Goal: Task Accomplishment & Management: Use online tool/utility

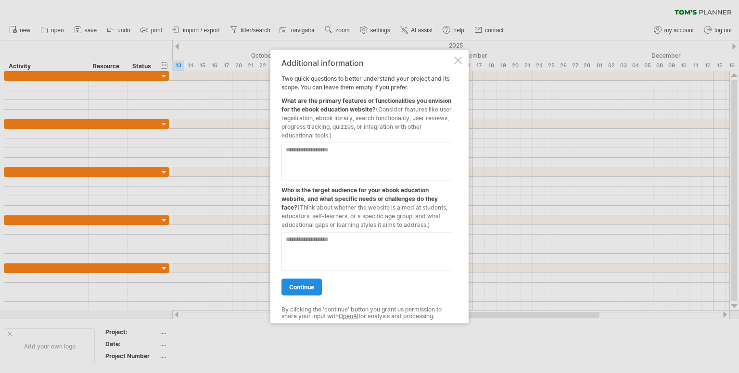
click at [307, 289] on span "continue" at bounding box center [301, 287] width 25 height 7
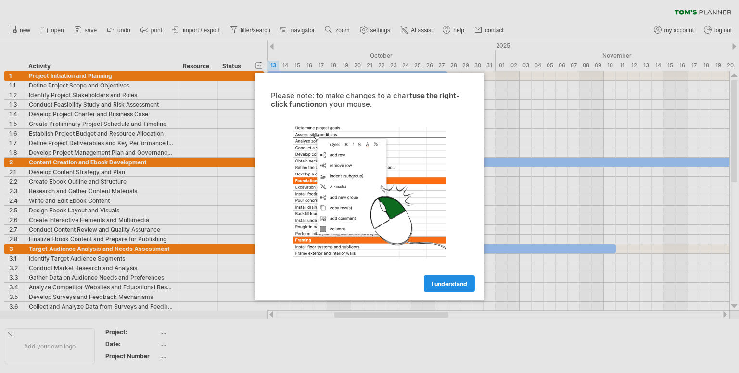
click at [436, 289] on link "I understand" at bounding box center [449, 284] width 51 height 17
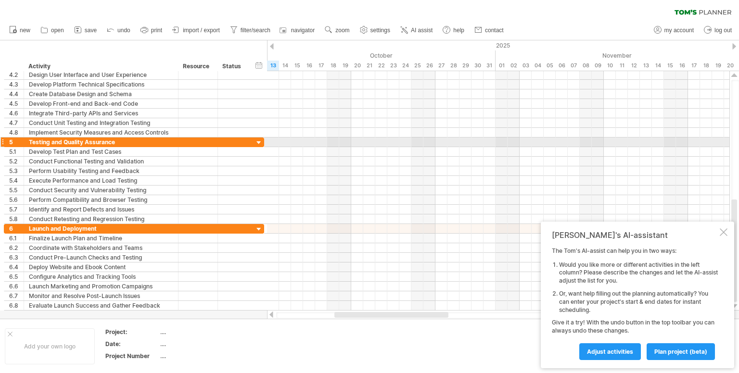
click at [261, 143] on div at bounding box center [258, 142] width 9 height 9
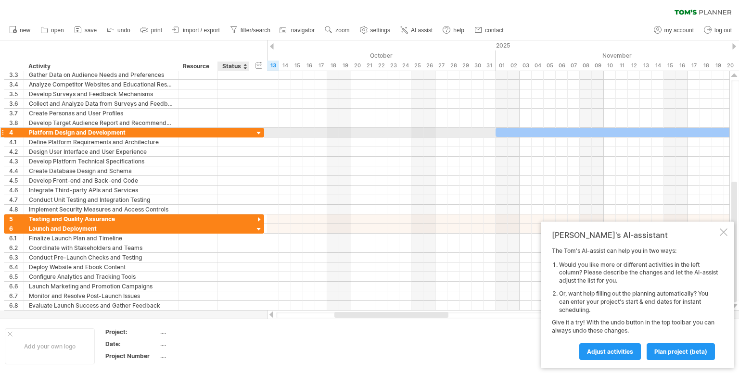
click at [256, 134] on div at bounding box center [258, 133] width 9 height 9
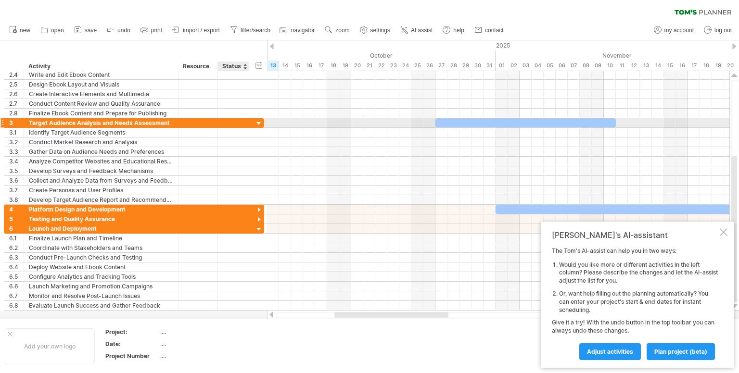
click at [259, 126] on div at bounding box center [258, 123] width 9 height 9
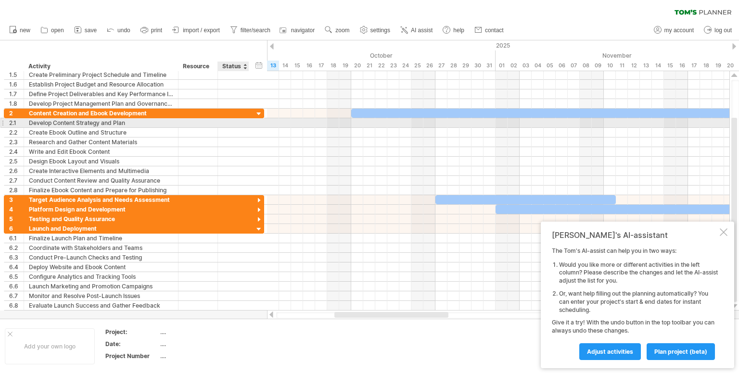
click at [256, 119] on div "**********" at bounding box center [134, 123] width 260 height 10
click at [256, 113] on div at bounding box center [258, 114] width 9 height 9
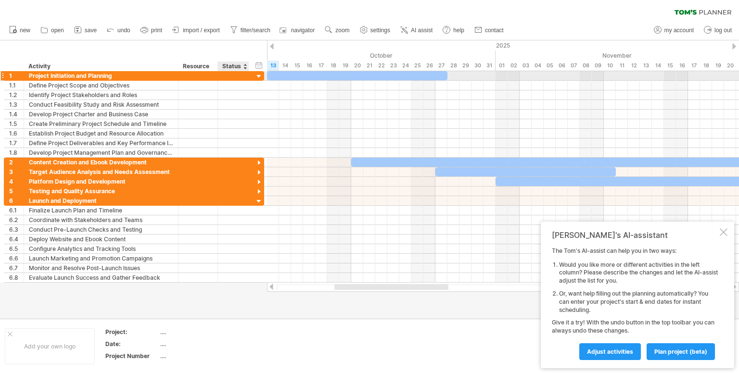
click at [255, 78] on div at bounding box center [258, 76] width 9 height 9
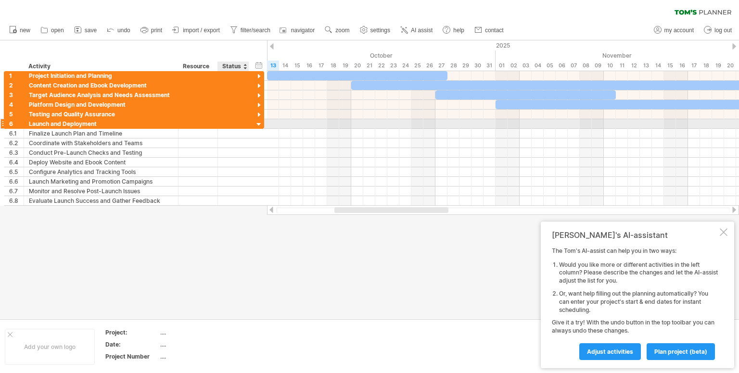
click at [258, 122] on div at bounding box center [258, 124] width 9 height 9
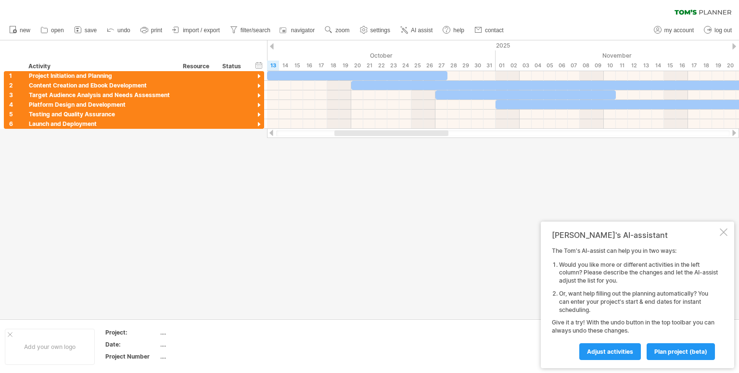
click at [722, 233] on div at bounding box center [723, 232] width 8 height 8
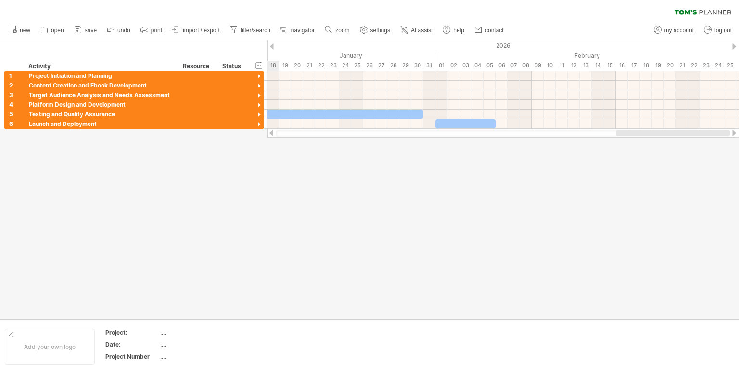
drag, startPoint x: 403, startPoint y: 133, endPoint x: 738, endPoint y: 155, distance: 336.4
click at [738, 155] on div "Trying to reach [DOMAIN_NAME] Connected again... 0% clear filter new 1" at bounding box center [369, 186] width 739 height 373
click at [734, 44] on div at bounding box center [734, 46] width 4 height 6
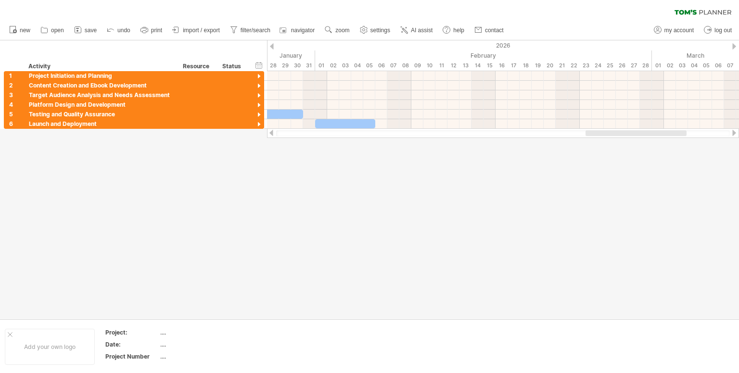
click at [265, 47] on div "hide start/end/duration show start/end/duration ******** Activity ******** Reso…" at bounding box center [133, 55] width 267 height 31
click at [273, 46] on div at bounding box center [272, 46] width 4 height 6
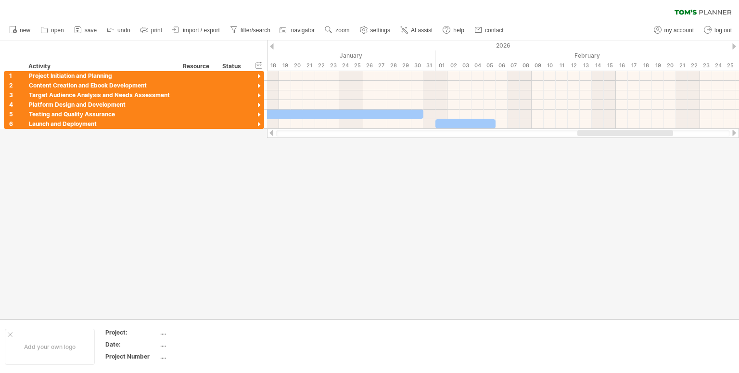
click at [273, 46] on div at bounding box center [272, 46] width 4 height 6
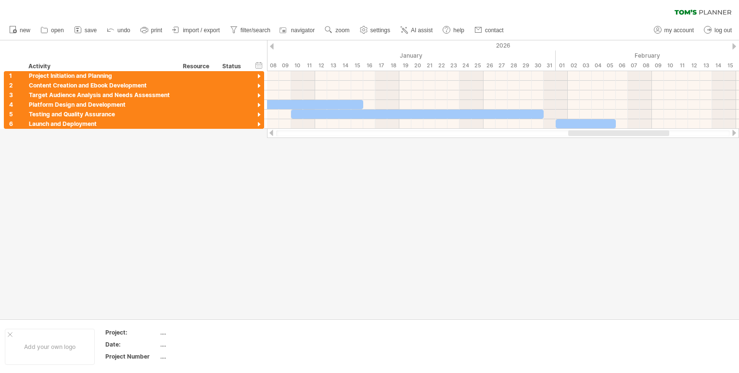
click at [273, 46] on div at bounding box center [272, 46] width 4 height 6
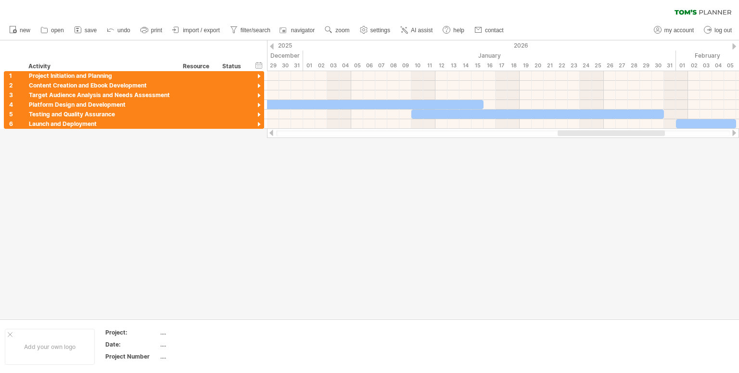
click at [273, 46] on div at bounding box center [272, 46] width 4 height 6
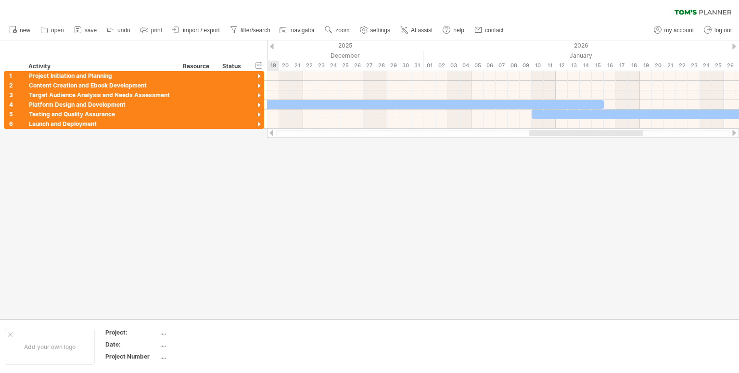
click at [273, 46] on div at bounding box center [272, 46] width 4 height 6
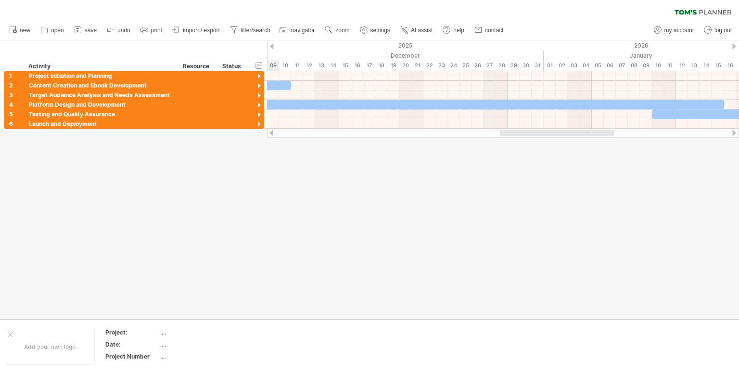
click at [273, 46] on div at bounding box center [272, 46] width 4 height 6
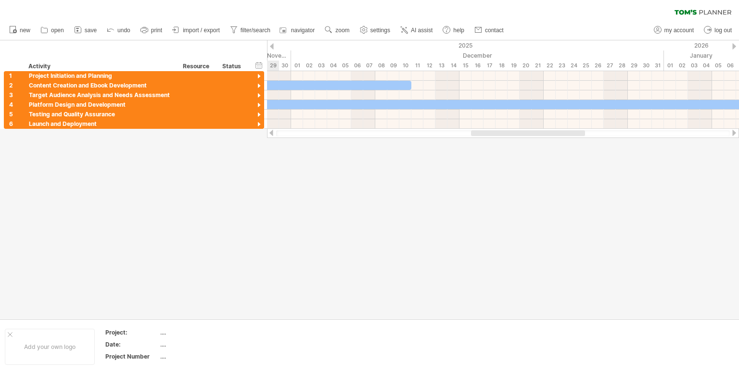
click at [273, 46] on div at bounding box center [272, 46] width 4 height 6
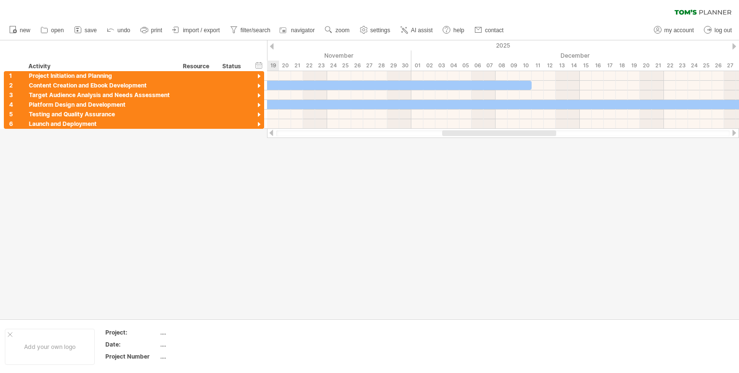
click at [273, 46] on div at bounding box center [272, 46] width 4 height 6
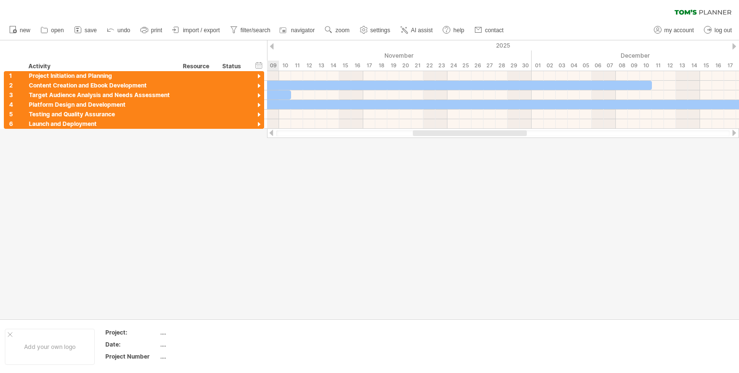
click at [273, 46] on div at bounding box center [272, 46] width 4 height 6
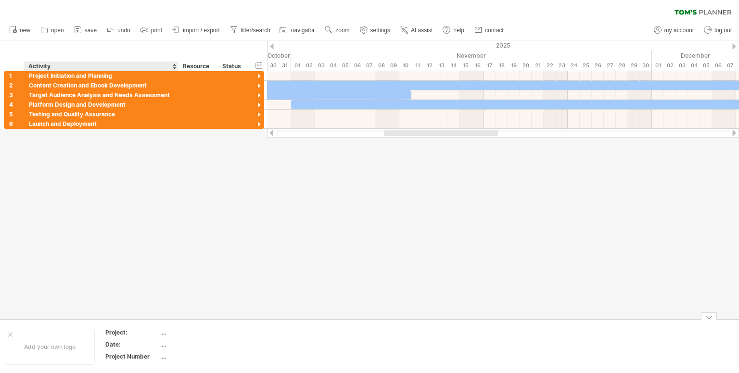
click at [160, 333] on div "...." at bounding box center [200, 332] width 81 height 8
type input "**********"
click at [164, 345] on div "...." at bounding box center [200, 344] width 81 height 8
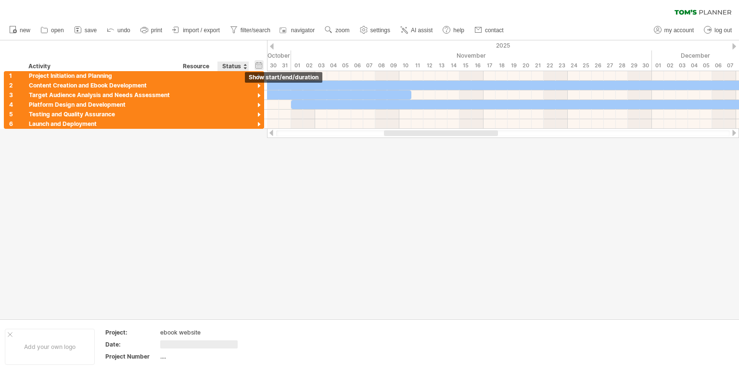
click at [257, 62] on div "hide start/end/duration show start/end/duration" at bounding box center [258, 65] width 9 height 10
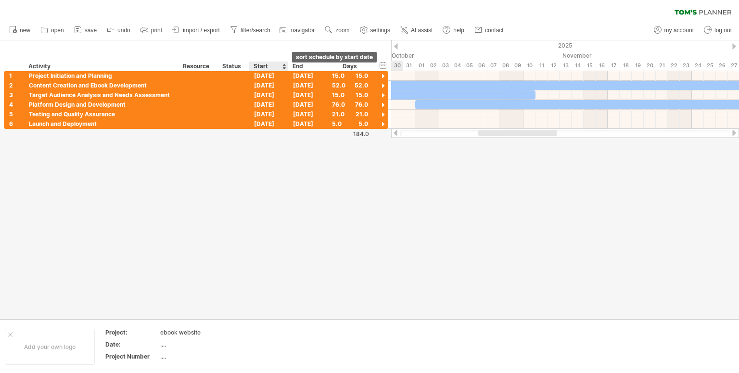
click at [283, 64] on div at bounding box center [284, 67] width 4 height 10
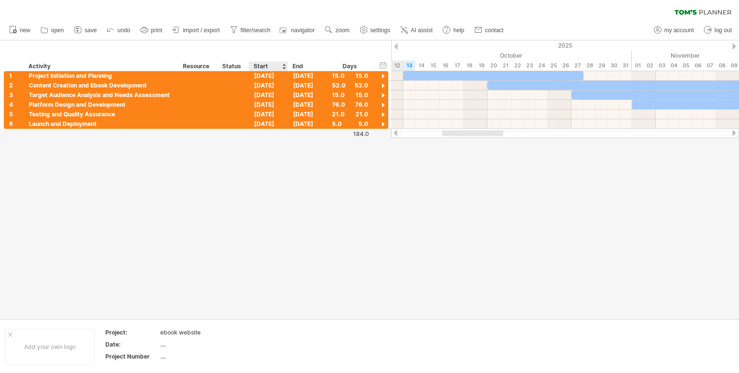
click at [283, 64] on div at bounding box center [284, 67] width 4 height 10
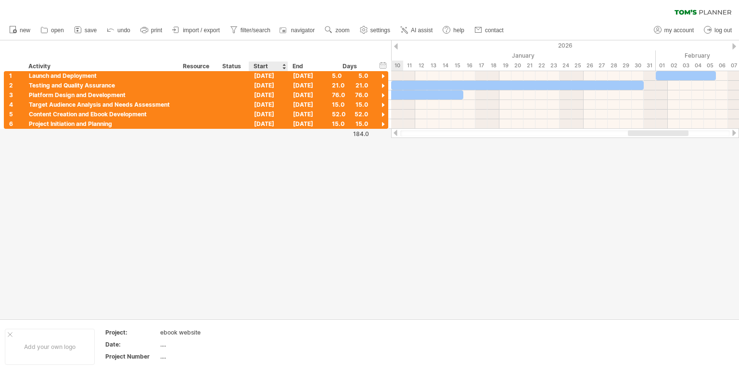
click at [283, 64] on div at bounding box center [284, 67] width 4 height 10
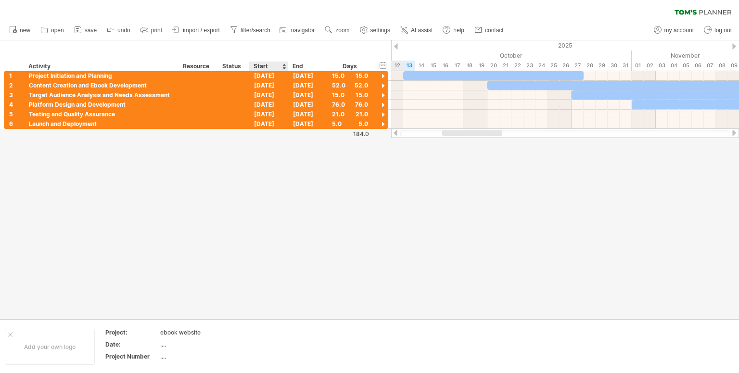
click at [283, 64] on div at bounding box center [284, 67] width 4 height 10
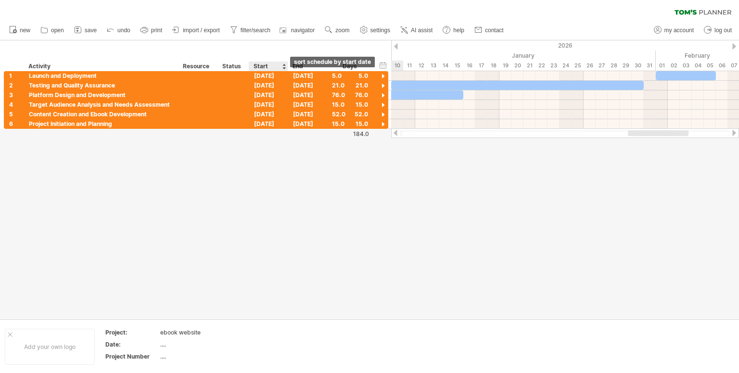
click at [283, 68] on div at bounding box center [284, 67] width 4 height 10
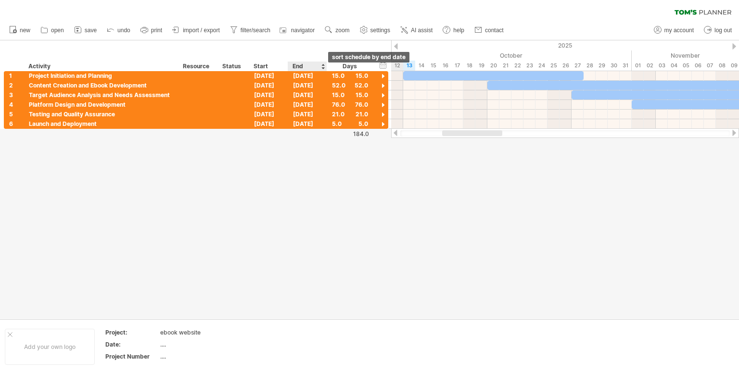
click at [321, 66] on div at bounding box center [323, 67] width 4 height 10
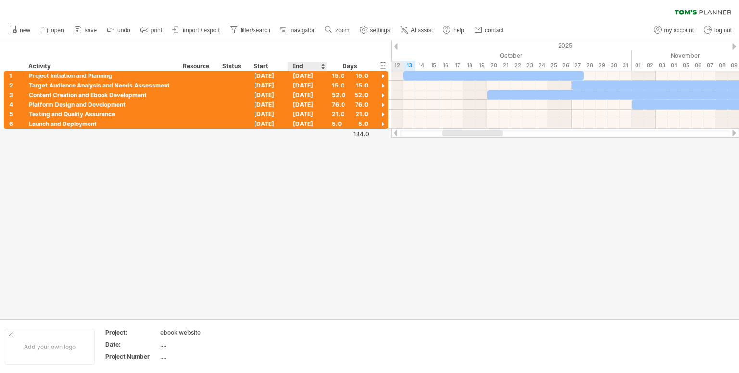
click at [321, 66] on div at bounding box center [323, 67] width 4 height 10
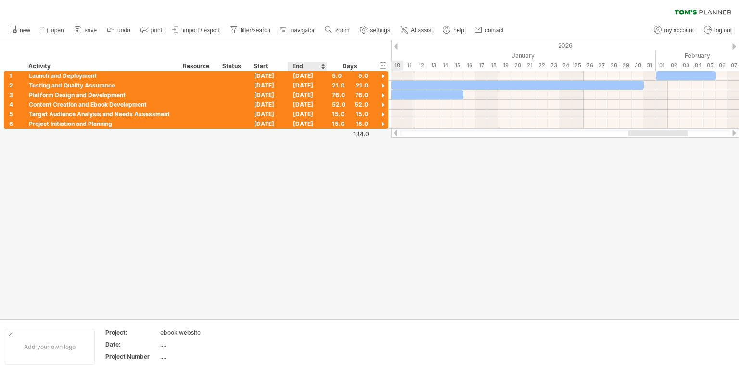
click at [321, 66] on div at bounding box center [323, 67] width 4 height 10
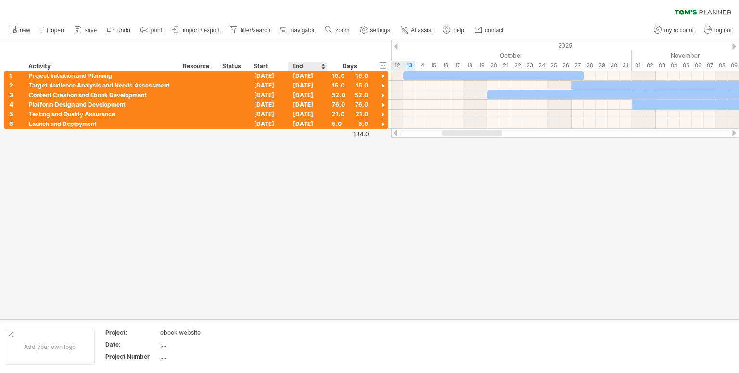
click at [323, 63] on div at bounding box center [323, 67] width 4 height 10
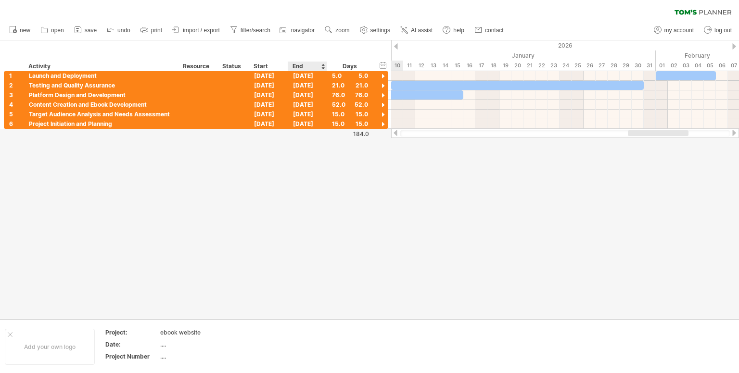
click at [323, 63] on div at bounding box center [323, 67] width 4 height 10
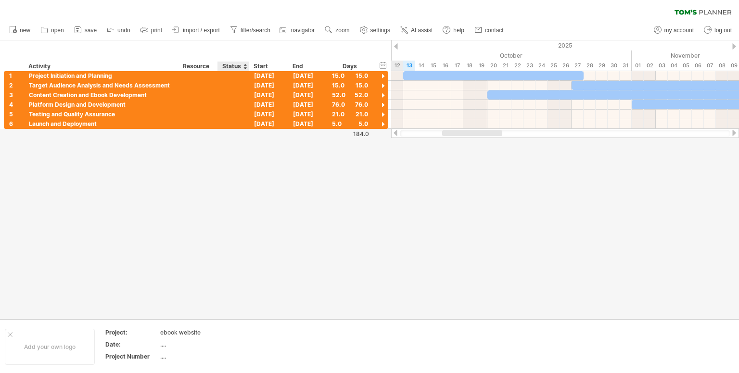
click at [247, 67] on div at bounding box center [248, 67] width 3 height 10
click at [245, 67] on div at bounding box center [245, 67] width 4 height 10
click at [244, 65] on div at bounding box center [245, 67] width 4 height 10
click at [208, 66] on div "Resource" at bounding box center [197, 67] width 29 height 10
click at [213, 66] on div at bounding box center [214, 67] width 4 height 10
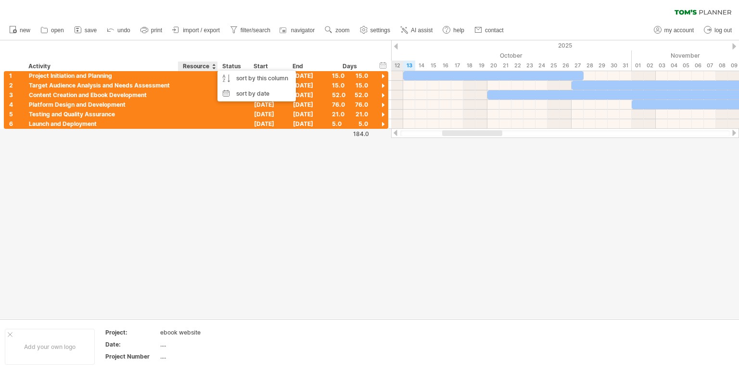
click at [213, 63] on div at bounding box center [214, 67] width 4 height 10
drag, startPoint x: 302, startPoint y: 66, endPoint x: 317, endPoint y: 66, distance: 15.4
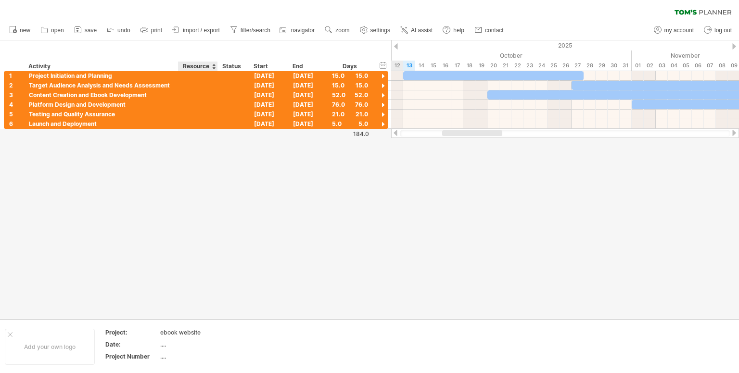
click at [304, 66] on div "End" at bounding box center [306, 67] width 29 height 10
click at [382, 65] on div "hide start/end/duration show start/end/duration" at bounding box center [382, 65] width 9 height 10
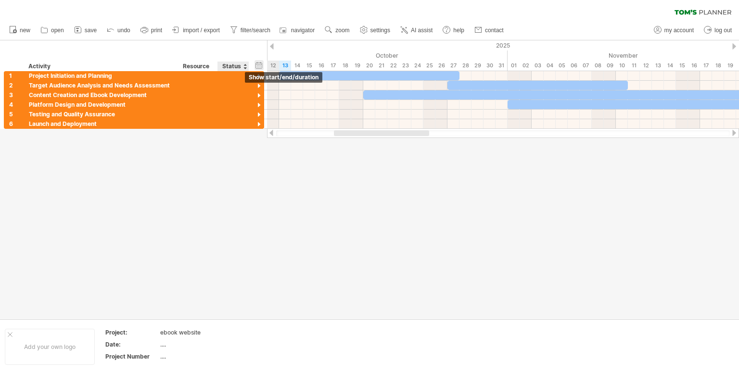
click at [257, 63] on div "hide start/end/duration show start/end/duration" at bounding box center [258, 65] width 9 height 10
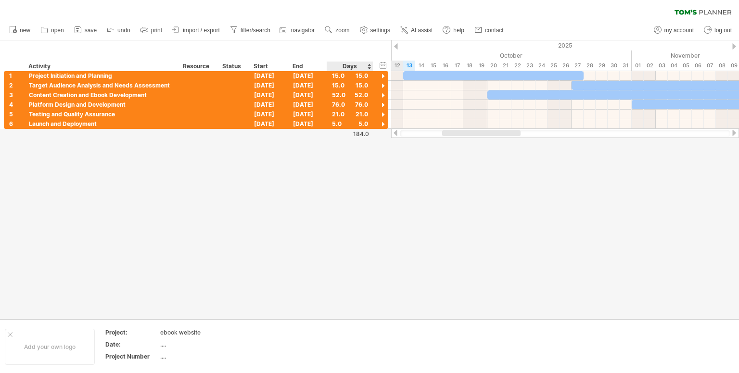
click at [377, 63] on div "hide start/end/duration show start/end/duration ******** Activity ******** Reso…" at bounding box center [195, 55] width 391 height 31
click at [384, 65] on div "hide start/end/duration show start/end/duration" at bounding box center [382, 65] width 9 height 10
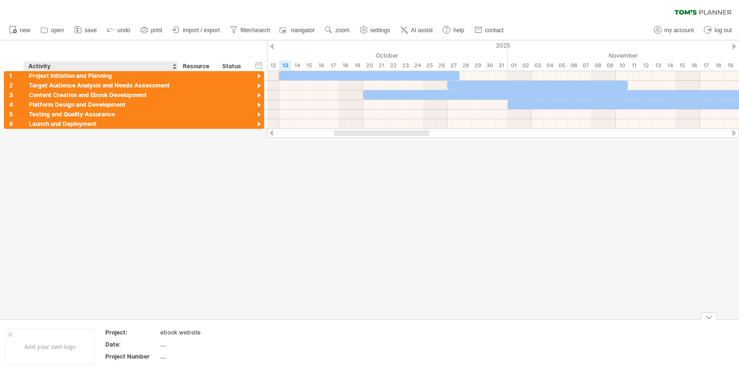
click at [171, 344] on div "...." at bounding box center [200, 344] width 81 height 8
click at [182, 28] on link "import / export" at bounding box center [196, 30] width 53 height 13
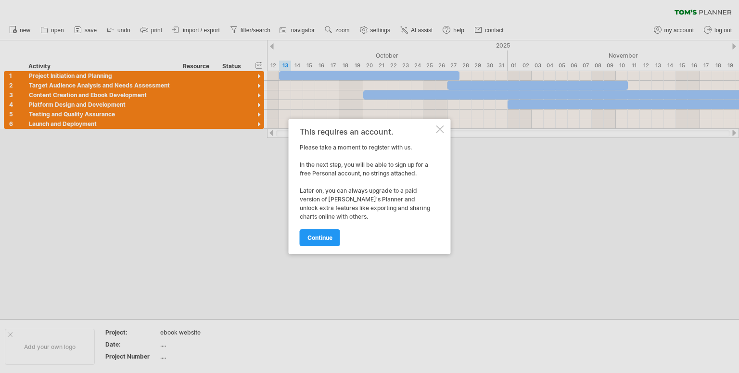
click at [309, 240] on span "continue" at bounding box center [319, 237] width 25 height 7
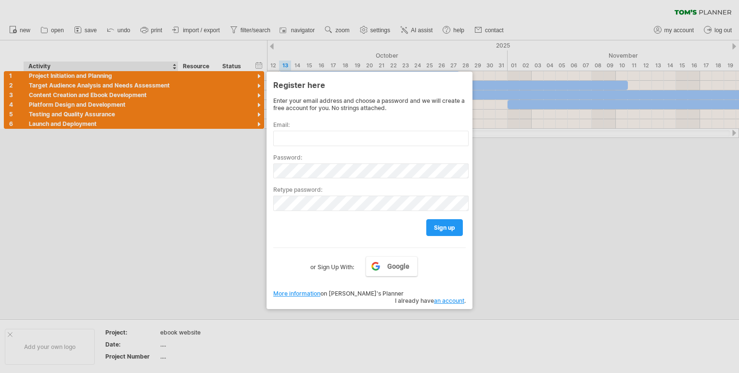
drag, startPoint x: 147, startPoint y: 240, endPoint x: 87, endPoint y: 200, distance: 72.4
click at [146, 240] on div at bounding box center [369, 186] width 739 height 373
click at [508, 274] on div at bounding box center [369, 186] width 739 height 373
